Goal: Navigation & Orientation: Find specific page/section

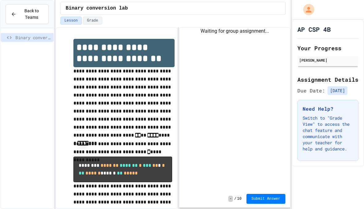
click at [174, 103] on div "**********" at bounding box center [173, 118] width 235 height 182
